Goal: Task Accomplishment & Management: Complete application form

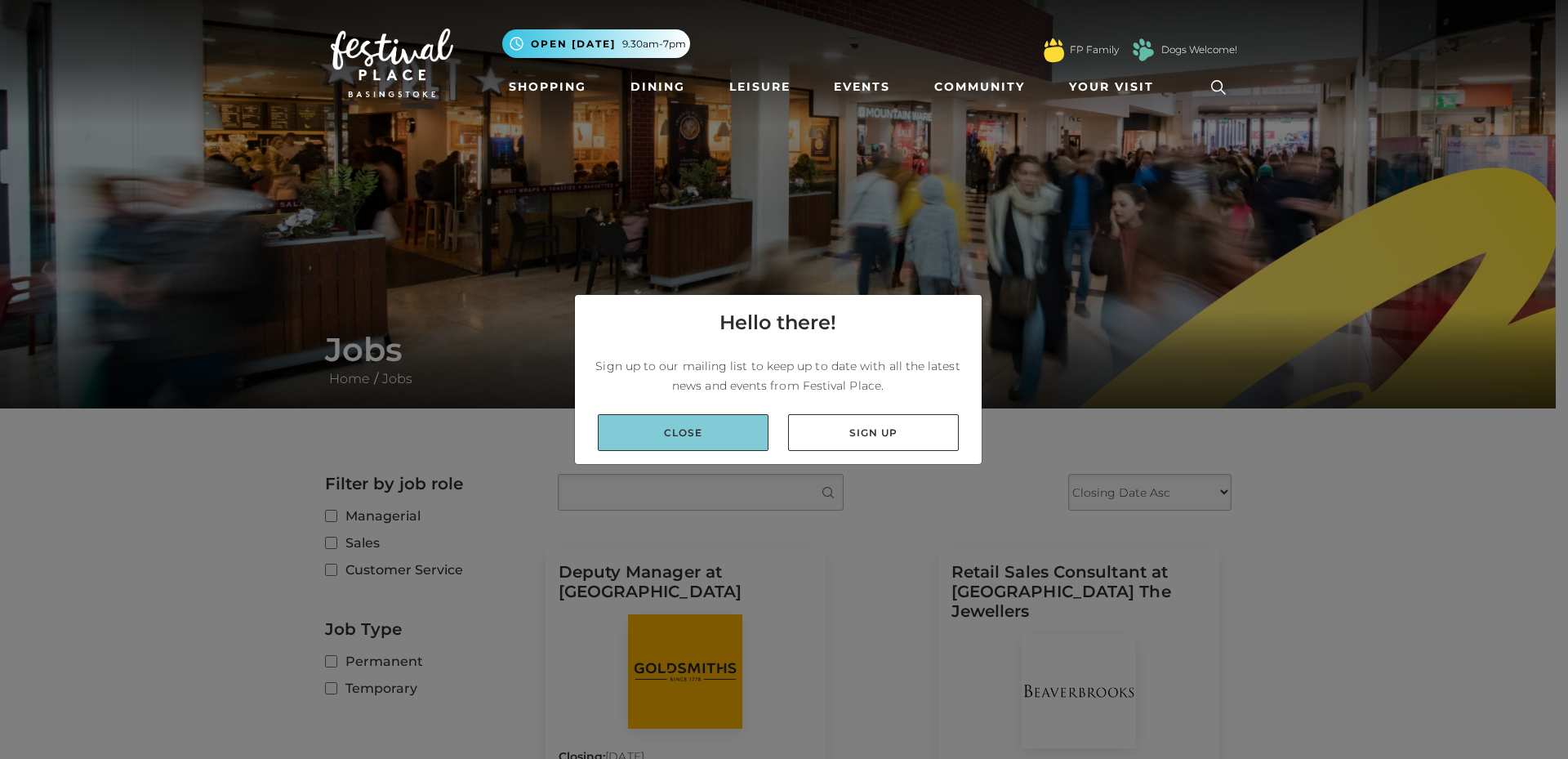
click at [705, 443] on link "Close" at bounding box center [683, 432] width 170 height 37
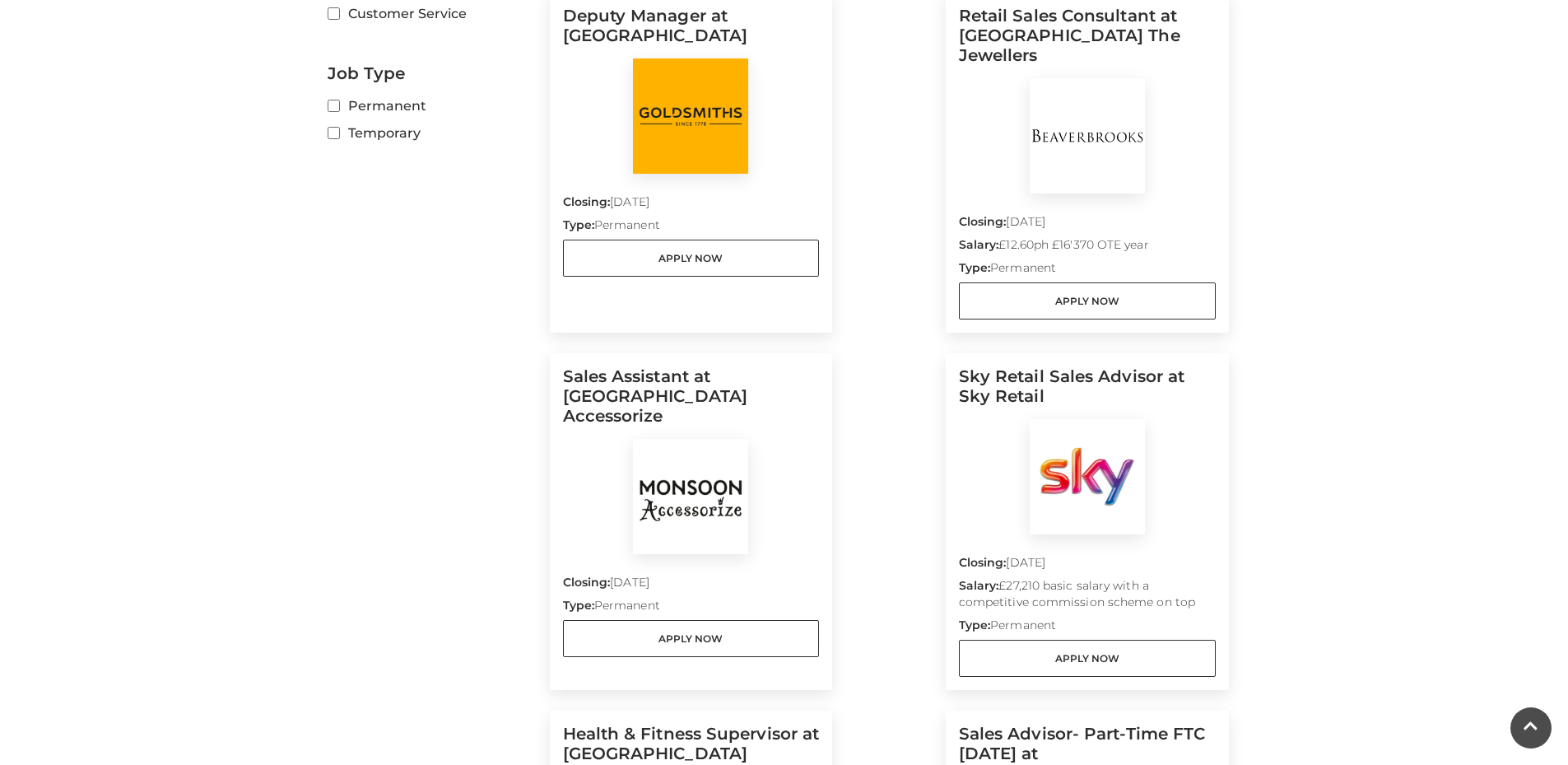
scroll to position [577, 0]
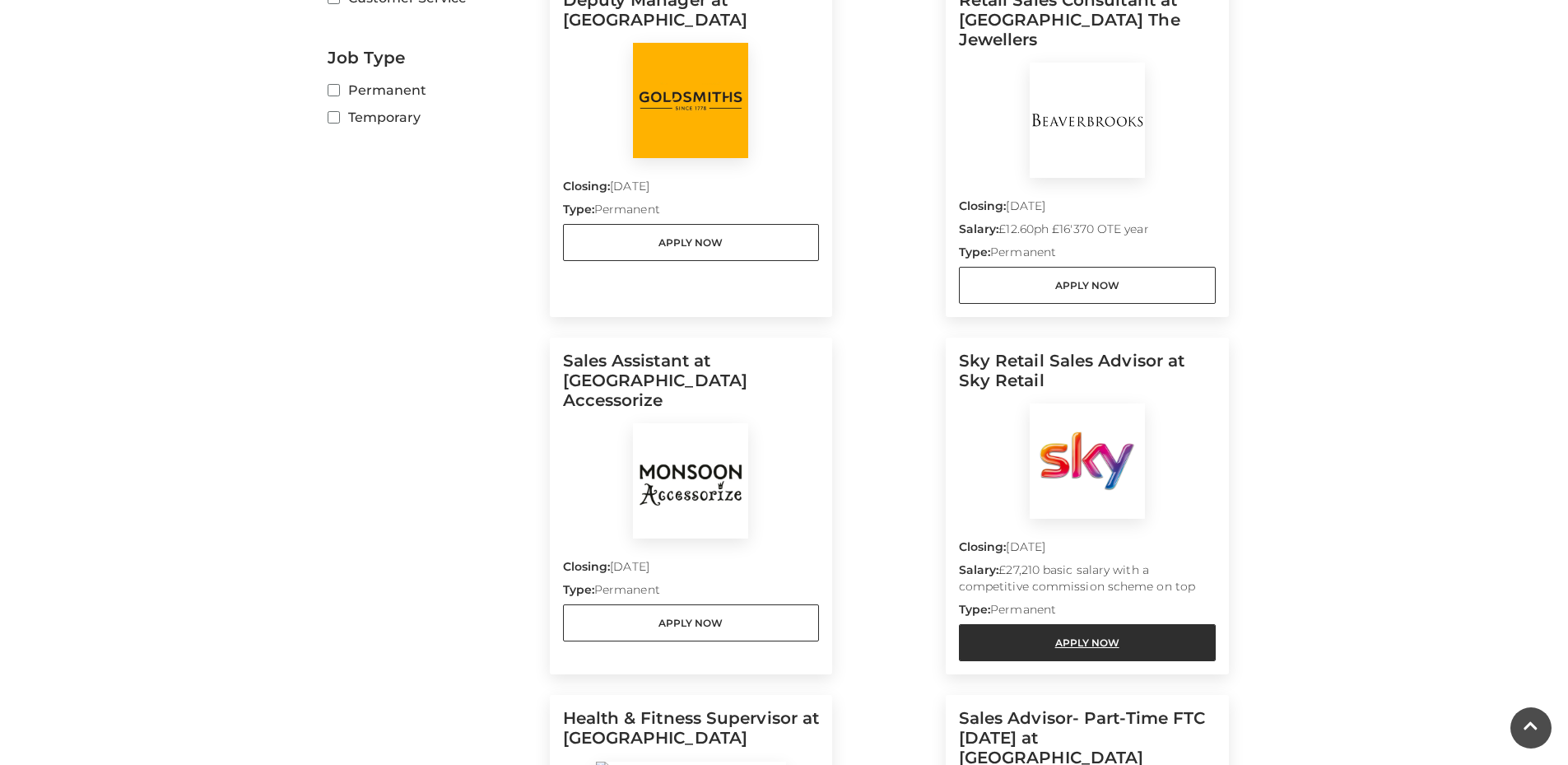
click at [1058, 624] on link "Apply Now" at bounding box center [1087, 643] width 257 height 37
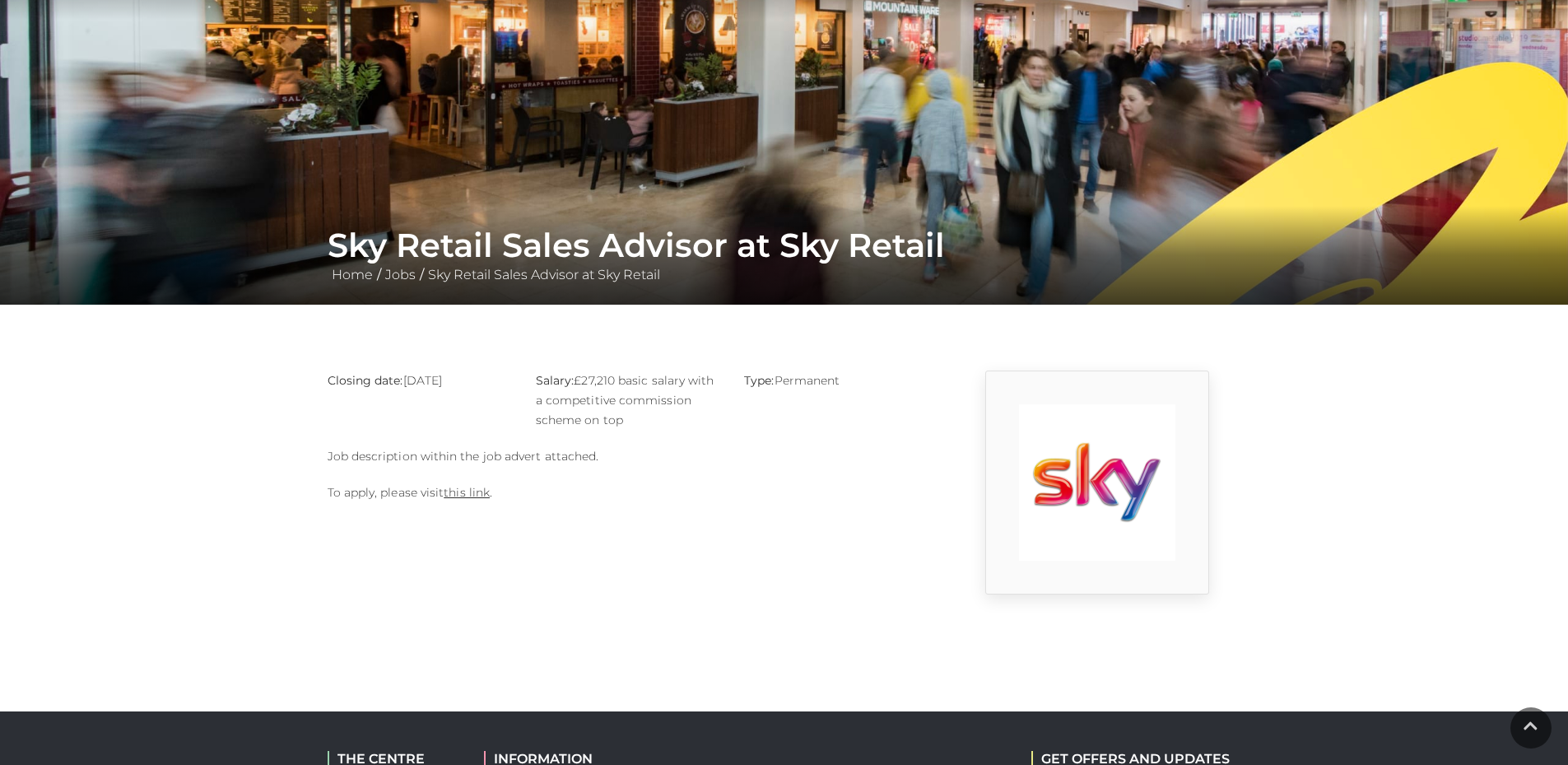
scroll to position [329, 0]
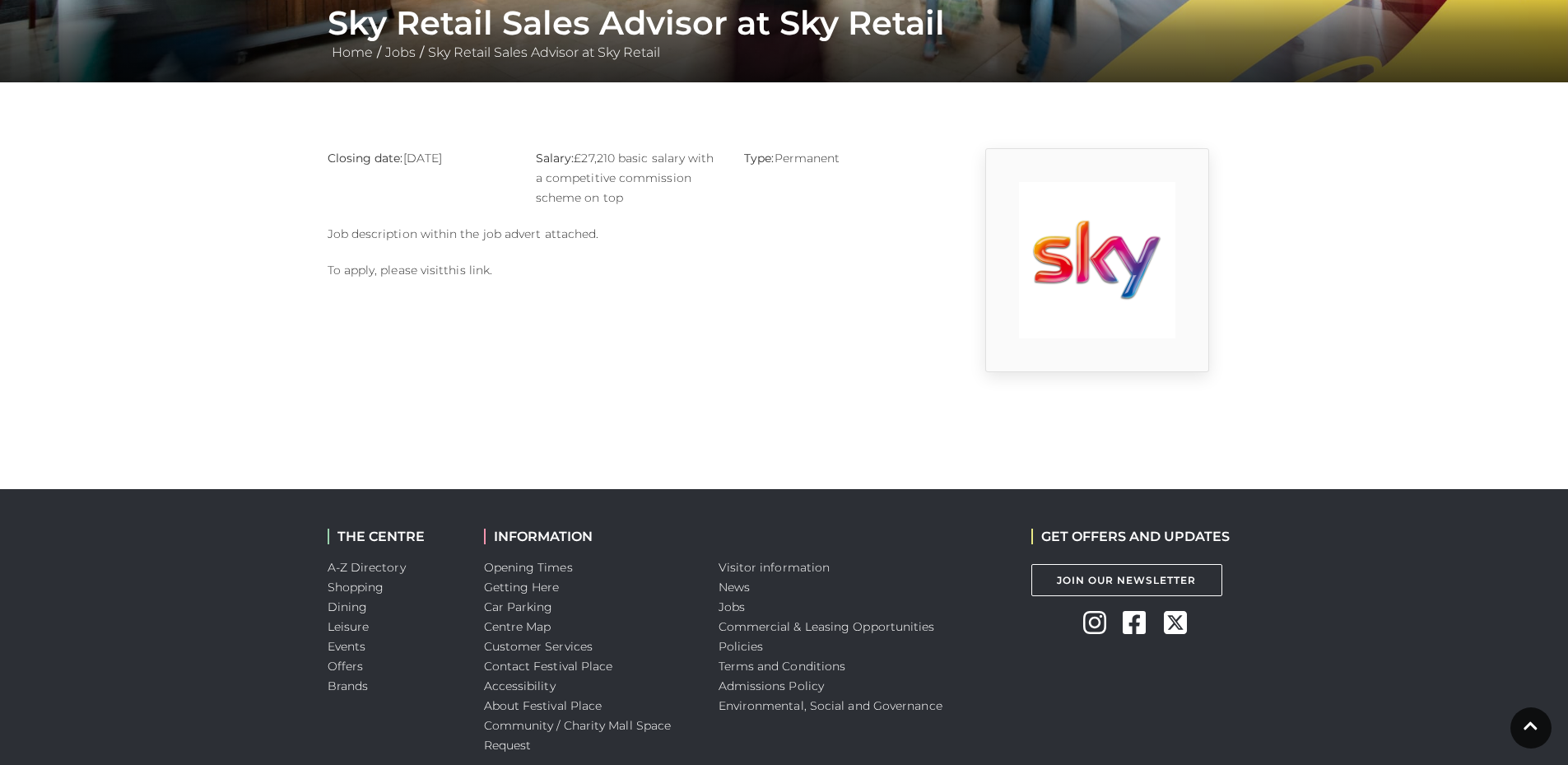
click at [455, 271] on link "this link" at bounding box center [466, 271] width 46 height 15
